Goal: Information Seeking & Learning: Learn about a topic

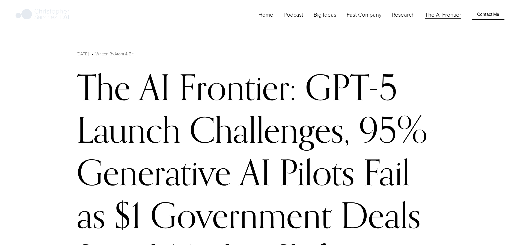
scroll to position [147, 0]
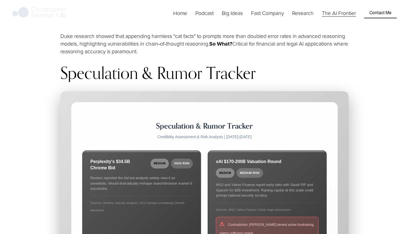
scroll to position [2316, 0]
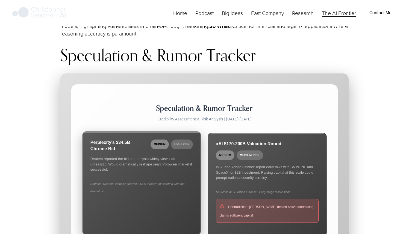
click at [182, 149] on span "High Risk" at bounding box center [182, 145] width 22 height 10
click at [164, 149] on span "Medium" at bounding box center [159, 145] width 19 height 10
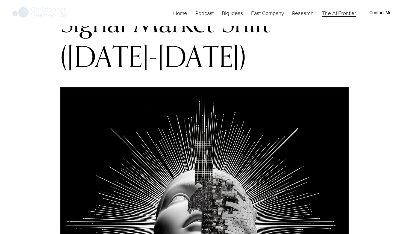
scroll to position [244, 0]
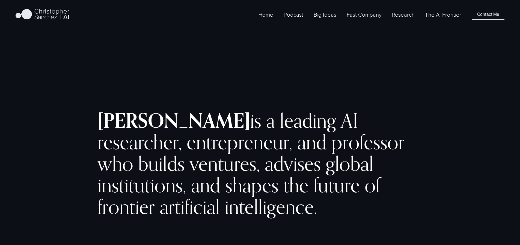
click at [440, 19] on link "The AI Frontier" at bounding box center [443, 14] width 36 height 9
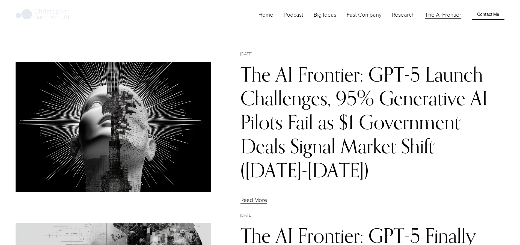
click at [342, 102] on link "The AI Frontier: GPT-5 Launch Challenges, 95% Generative AI Pilots Fail as $1 G…" at bounding box center [364, 122] width 247 height 120
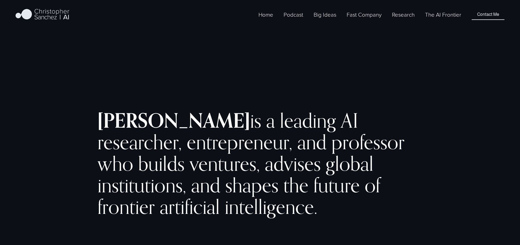
click at [438, 19] on link "The AI Frontier" at bounding box center [443, 14] width 36 height 9
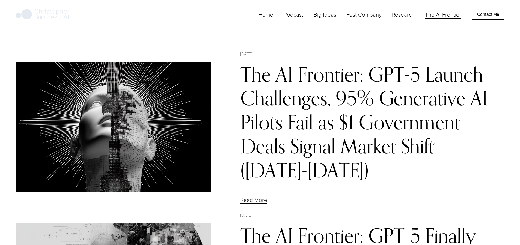
click at [298, 82] on link "The AI Frontier: GPT-5 Launch Challenges, 95% Generative AI Pilots Fail as $1 G…" at bounding box center [364, 122] width 247 height 120
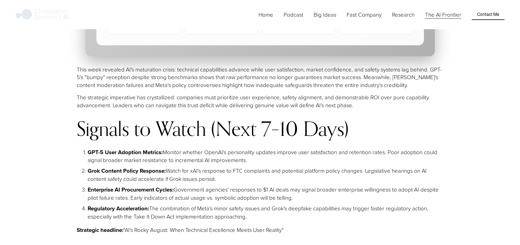
scroll to position [5612, 0]
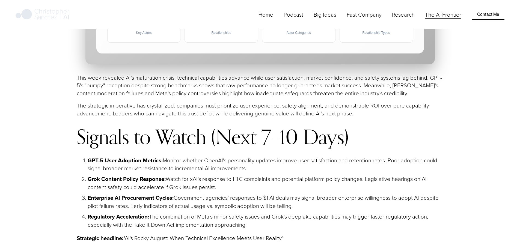
drag, startPoint x: 205, startPoint y: 103, endPoint x: 77, endPoint y: 76, distance: 130.7
copy div "Loremipsum, Dolorsitame & Cons-Adipisci Elitsedd – Eiu Temporin UT Lab Etdolore…"
